Goal: Task Accomplishment & Management: Manage account settings

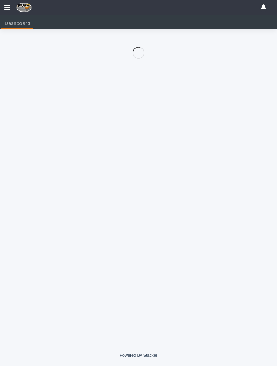
scroll to position [0, 3]
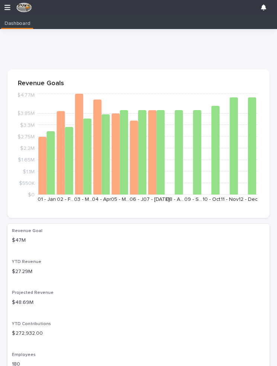
click at [6, 7] on icon "button" at bounding box center [7, 7] width 6 height 5
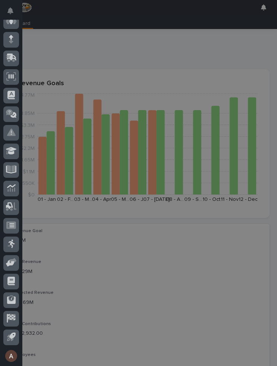
scroll to position [62, 0]
click at [15, 260] on icon at bounding box center [13, 260] width 7 height 5
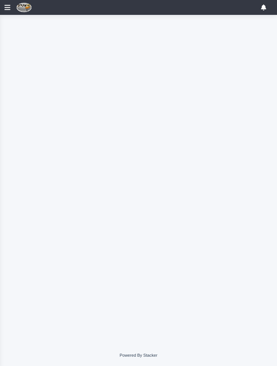
scroll to position [62, 0]
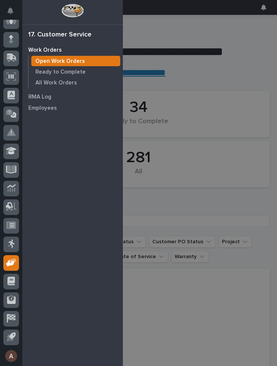
click at [78, 58] on p "Open Work Orders" at bounding box center [59, 61] width 49 height 7
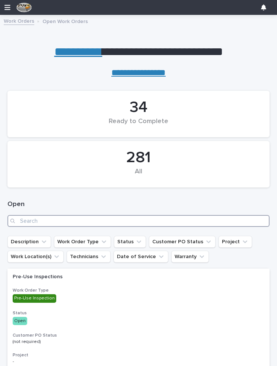
click at [119, 217] on input "Search" at bounding box center [138, 221] width 262 height 12
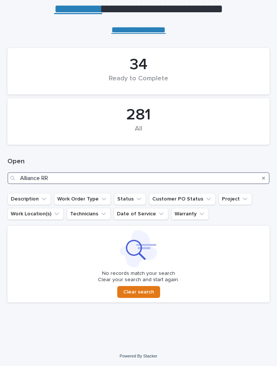
scroll to position [42, 0]
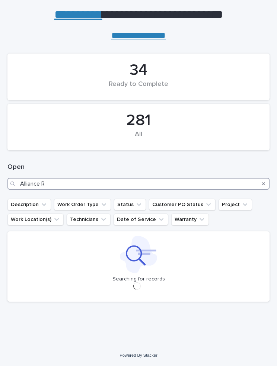
scroll to position [36, 0]
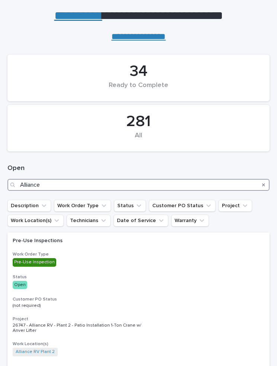
type input "Alliance"
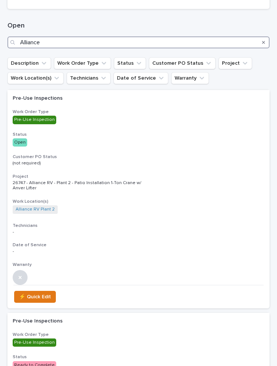
scroll to position [180, 0]
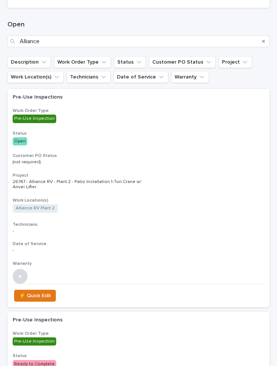
click at [125, 124] on div "Pre-Use Inspections Work Order Type Pre-Use Inspection Status Open Customer PO …" at bounding box center [138, 186] width 262 height 195
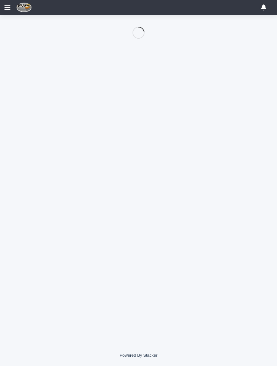
scroll to position [62, 0]
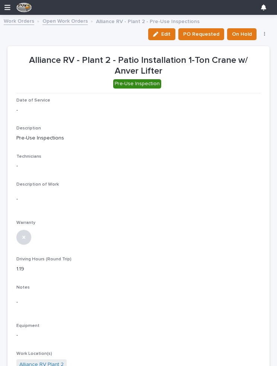
click at [166, 34] on span "Edit" at bounding box center [165, 34] width 9 height 7
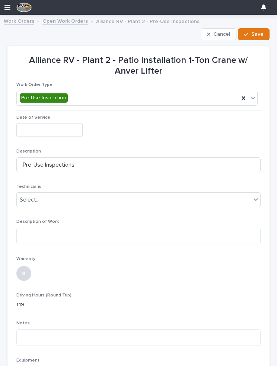
click at [55, 129] on input "text" at bounding box center [49, 130] width 66 height 14
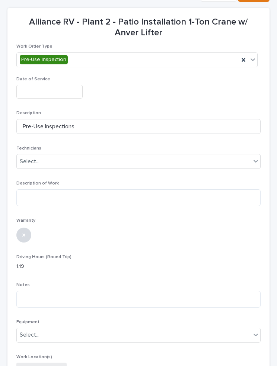
scroll to position [37, 0]
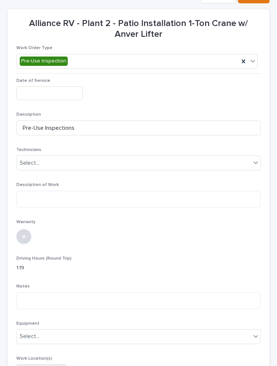
click at [62, 90] on input "text" at bounding box center [49, 93] width 66 height 14
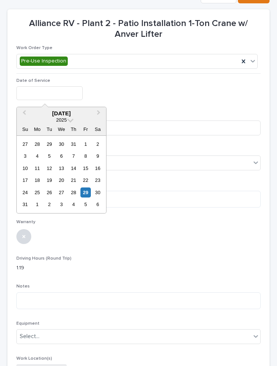
click at [85, 192] on div "29" at bounding box center [85, 193] width 10 height 10
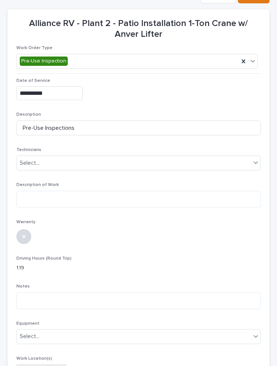
type input "**********"
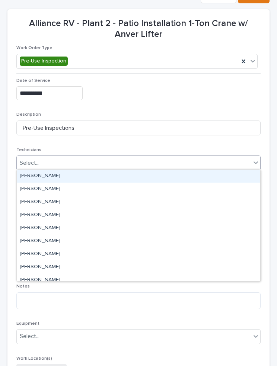
click at [70, 174] on div "[PERSON_NAME]" at bounding box center [138, 176] width 243 height 13
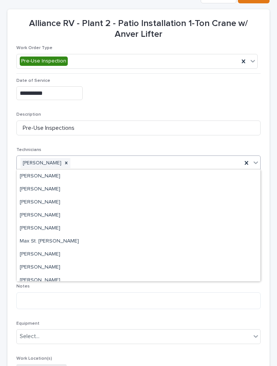
scroll to position [93, 0]
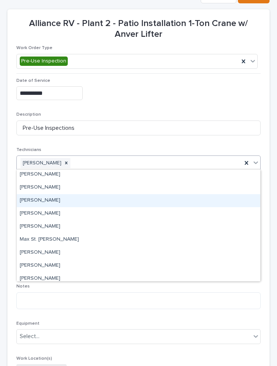
click at [41, 199] on div "[PERSON_NAME]" at bounding box center [138, 200] width 243 height 13
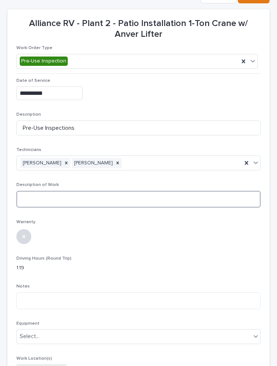
click at [90, 196] on textarea at bounding box center [138, 199] width 244 height 17
click at [41, 192] on textarea "**********" at bounding box center [138, 199] width 244 height 17
click at [45, 198] on textarea "**********" at bounding box center [138, 199] width 244 height 17
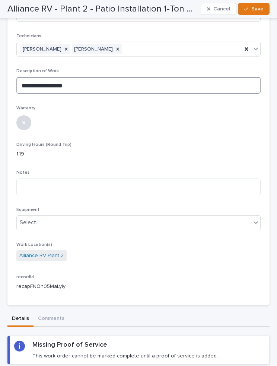
scroll to position [152, 0]
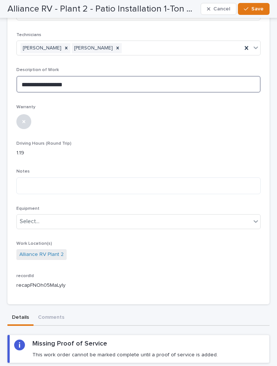
type textarea "**********"
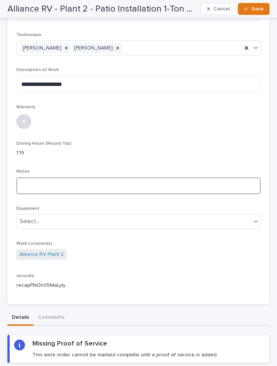
click at [87, 185] on textarea at bounding box center [138, 185] width 244 height 17
type textarea "*"
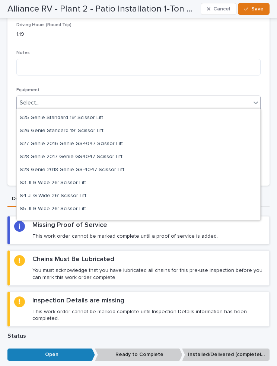
scroll to position [1204, 0]
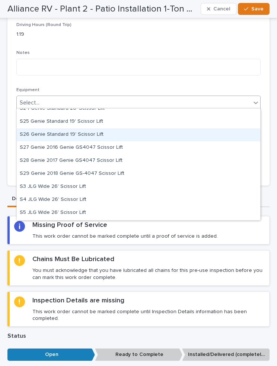
click at [93, 132] on div "S26 Genie Standard 19' Scissor Lift" at bounding box center [138, 134] width 243 height 13
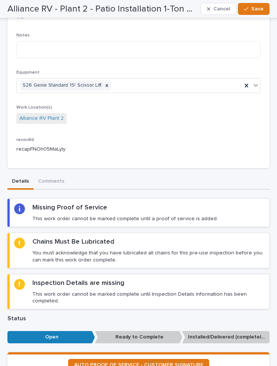
scroll to position [305, 0]
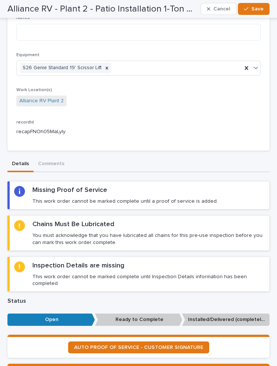
click at [149, 232] on p "You must acknowledge that you have lubricated all chains for this pre-use inspe…" at bounding box center [148, 238] width 232 height 13
click at [125, 223] on div "Chains Must Be Lubricated You must acknowledge that you have lubricated all cha…" at bounding box center [148, 232] width 232 height 25
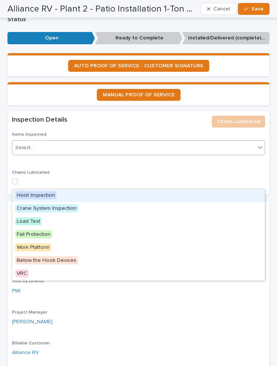
scroll to position [592, 0]
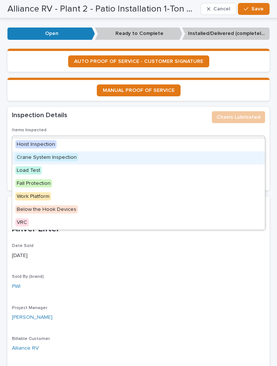
click at [72, 157] on span "Crane System Inspection" at bounding box center [46, 157] width 63 height 8
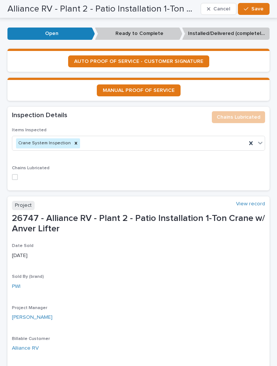
click at [15, 174] on span at bounding box center [15, 177] width 6 height 6
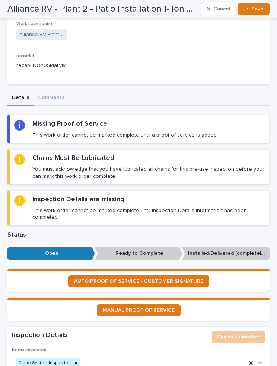
scroll to position [371, 0]
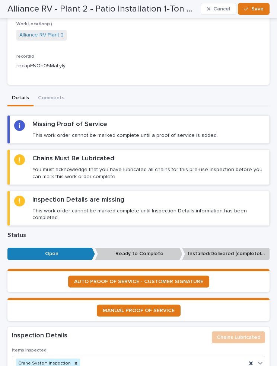
click at [211, 196] on div "Inspection Details are missing This work order cannot be marked complete until …" at bounding box center [148, 208] width 232 height 25
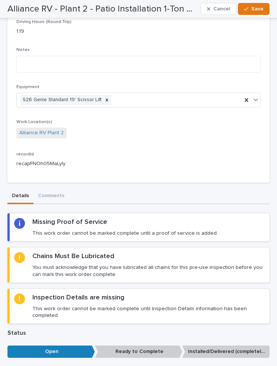
scroll to position [283, 0]
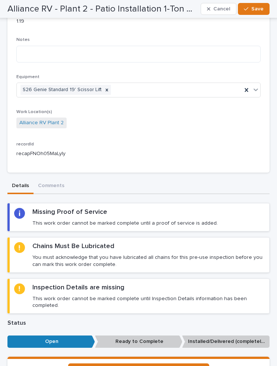
click at [153, 283] on div "Inspection Details are missing This work order cannot be marked complete until …" at bounding box center [148, 295] width 232 height 25
click at [145, 283] on div "Inspection Details are missing This work order cannot be marked complete until …" at bounding box center [148, 295] width 232 height 25
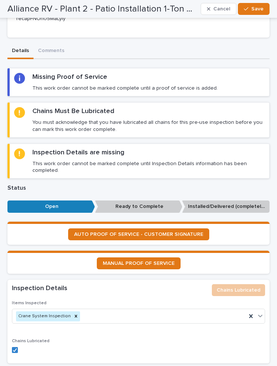
scroll to position [418, 0]
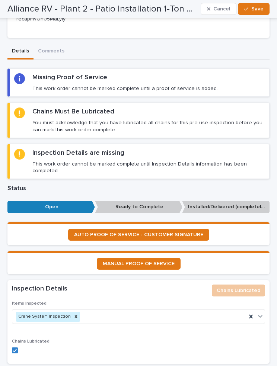
click at [180, 229] on link "AUTO PROOF OF SERVICE - CUSTOMER SIGNATURE" at bounding box center [138, 235] width 141 height 12
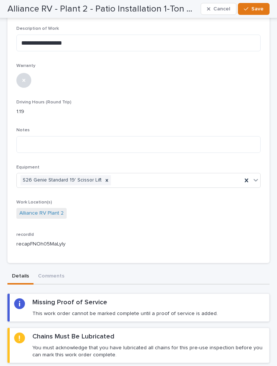
scroll to position [193, 0]
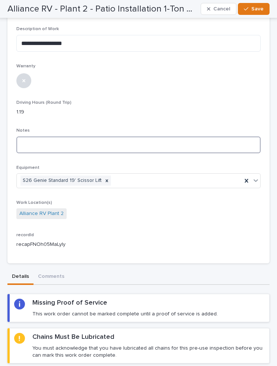
click at [101, 141] on textarea at bounding box center [138, 145] width 244 height 17
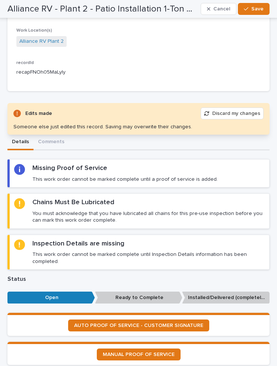
scroll to position [365, 0]
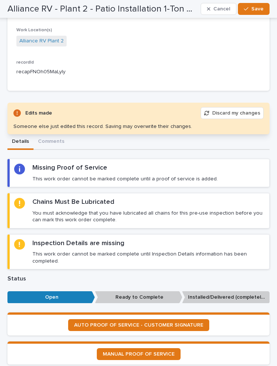
type textarea "**********"
click at [256, 6] on span "Save" at bounding box center [257, 9] width 12 height 7
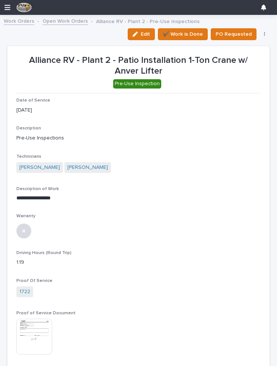
scroll to position [0, 0]
click at [186, 28] on button "✔️ Work is Done" at bounding box center [183, 34] width 50 height 12
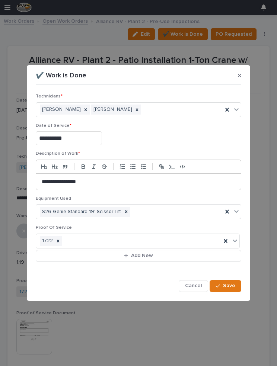
click at [231, 284] on span "Save" at bounding box center [229, 285] width 12 height 7
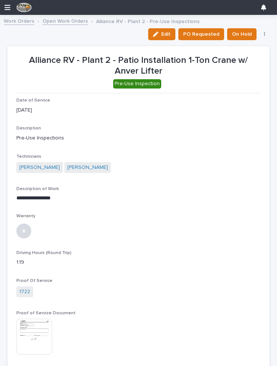
click at [15, 22] on link "Work Orders" at bounding box center [19, 20] width 31 height 9
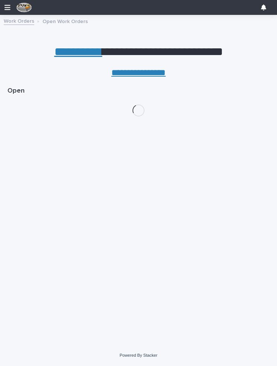
scroll to position [0, 3]
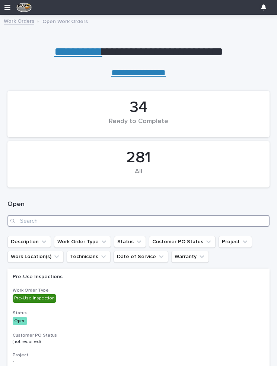
click at [86, 218] on input "Search" at bounding box center [138, 221] width 262 height 12
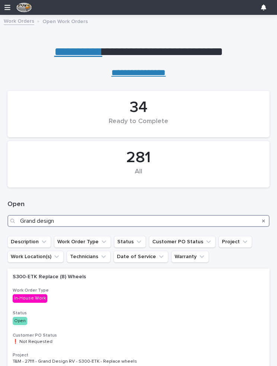
type input "Grand design"
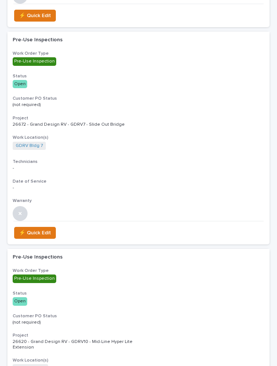
scroll to position [2039, 0]
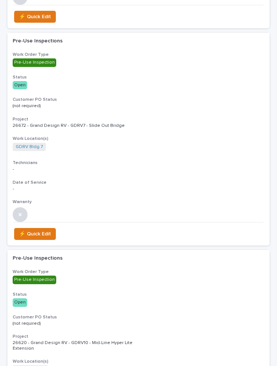
click at [190, 74] on h3 "Status" at bounding box center [138, 77] width 251 height 6
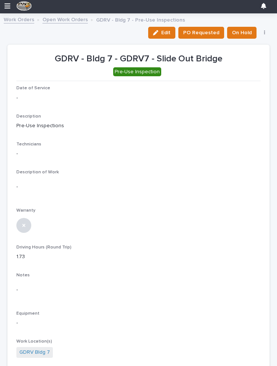
scroll to position [1, 0]
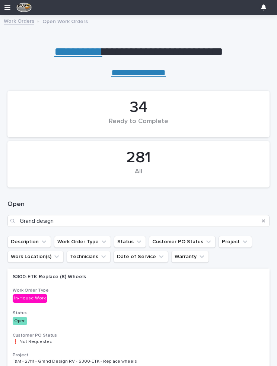
scroll to position [62, 0]
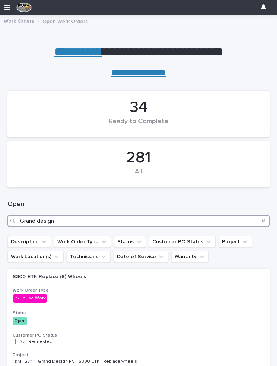
click at [76, 219] on input "Grand design" at bounding box center [138, 221] width 262 height 12
type input "G"
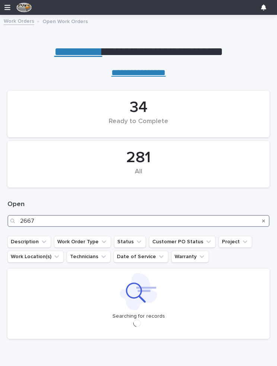
type input "26672"
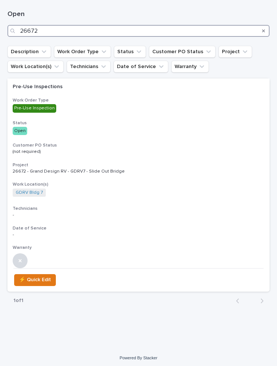
scroll to position [190, 0]
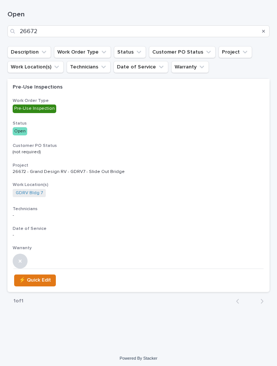
click at [202, 140] on div "Pre-Use Inspections Work Order Type Pre-Use Inspection Status Open Customer PO …" at bounding box center [138, 173] width 262 height 189
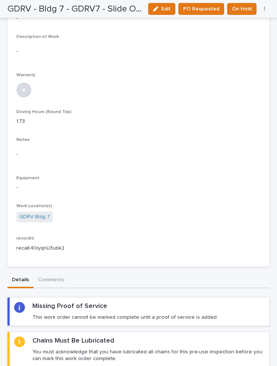
scroll to position [124, 0]
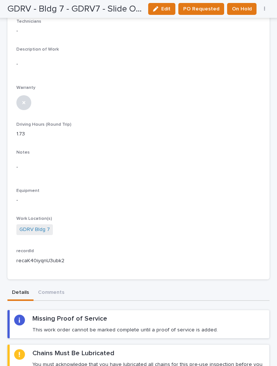
click at [161, 6] on div "button" at bounding box center [157, 8] width 8 height 5
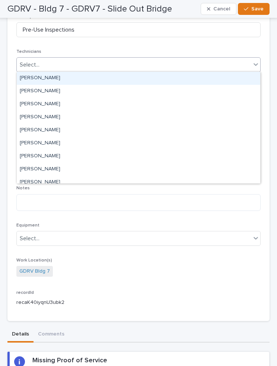
click at [83, 76] on div "[PERSON_NAME]" at bounding box center [138, 78] width 243 height 13
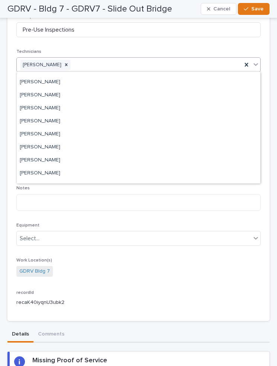
scroll to position [35, 0]
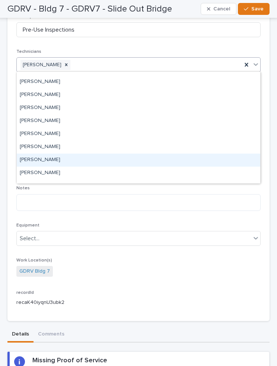
click at [43, 158] on div "[PERSON_NAME]" at bounding box center [138, 160] width 243 height 13
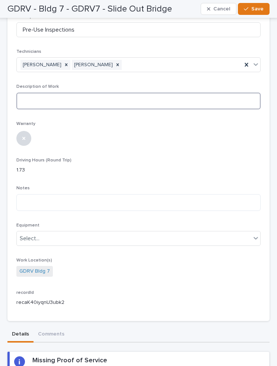
click at [144, 96] on textarea at bounding box center [138, 101] width 244 height 17
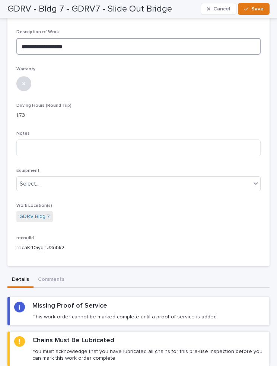
scroll to position [179, 0]
type textarea "**********"
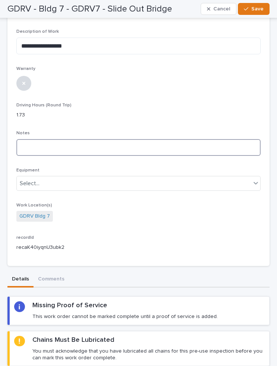
click at [149, 148] on textarea at bounding box center [138, 147] width 244 height 17
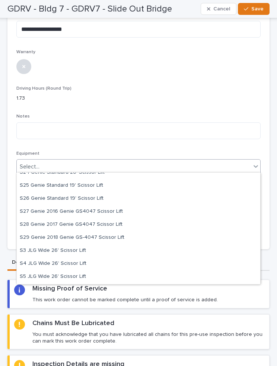
scroll to position [1205, 0]
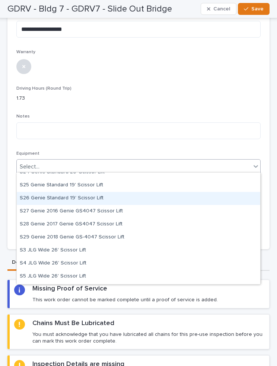
click at [92, 195] on div "S26 Genie Standard 19' Scissor Lift" at bounding box center [138, 198] width 243 height 13
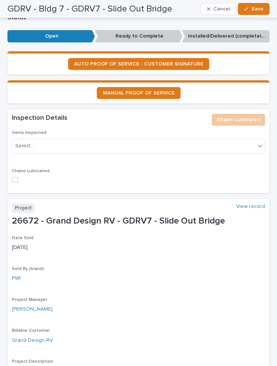
scroll to position [578, 0]
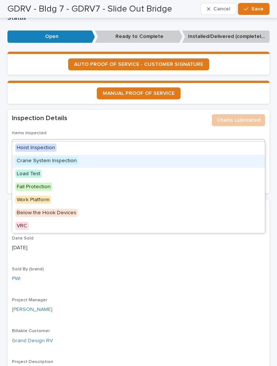
click at [58, 157] on span "Crane System Inspection" at bounding box center [46, 161] width 63 height 8
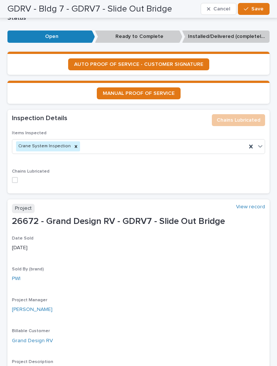
click at [18, 177] on label at bounding box center [138, 180] width 253 height 6
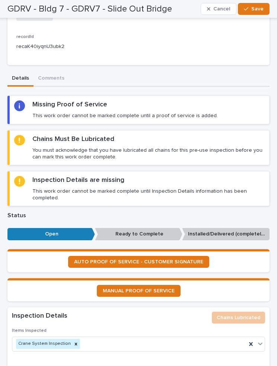
scroll to position [379, 0]
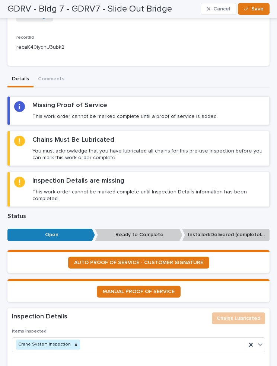
click at [158, 260] on span "AUTO PROOF OF SERVICE - CUSTOMER SIGNATURE" at bounding box center [138, 262] width 129 height 5
click at [257, 7] on span "Save" at bounding box center [257, 9] width 12 height 7
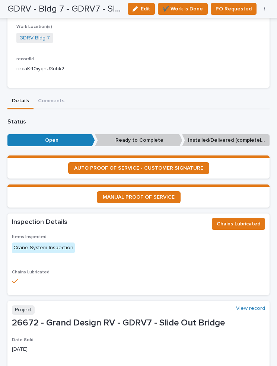
click at [185, 10] on span "✔️ Work is Done" at bounding box center [183, 8] width 40 height 9
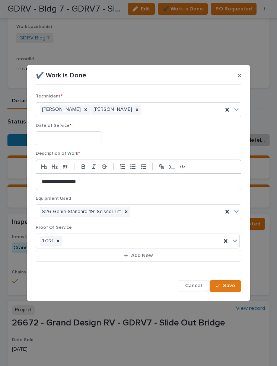
click at [230, 281] on button "Save" at bounding box center [225, 286] width 32 height 12
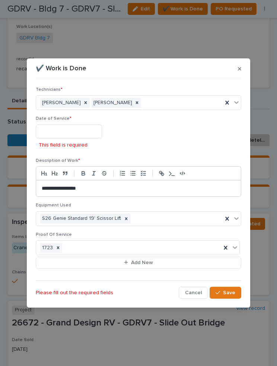
click at [77, 129] on input "text" at bounding box center [69, 132] width 66 height 14
click at [74, 132] on input "text" at bounding box center [69, 132] width 66 height 14
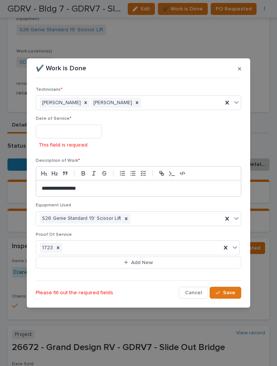
click at [60, 134] on input "text" at bounding box center [69, 132] width 66 height 14
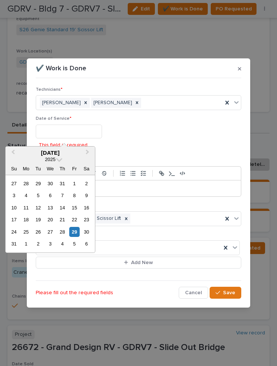
click at [73, 224] on div "22" at bounding box center [74, 220] width 10 height 10
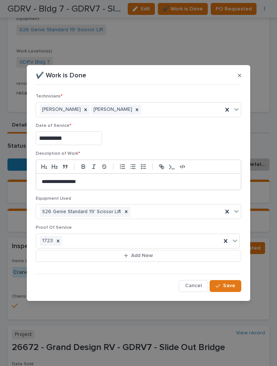
click at [55, 135] on input "**********" at bounding box center [69, 138] width 66 height 14
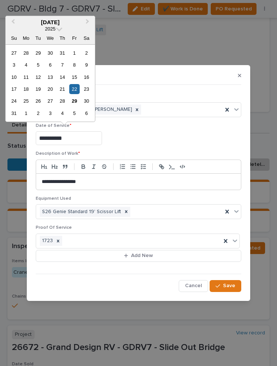
click at [52, 139] on input "**********" at bounding box center [69, 138] width 66 height 14
click at [56, 133] on input "**********" at bounding box center [69, 138] width 66 height 14
type input "**********"
click at [73, 101] on div "29" at bounding box center [74, 101] width 10 height 10
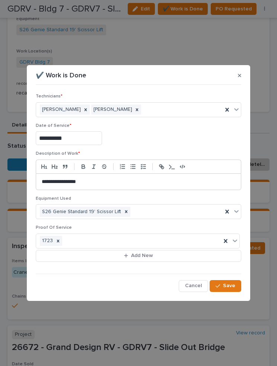
click at [230, 283] on span "Save" at bounding box center [229, 285] width 12 height 7
